Goal: Navigation & Orientation: Find specific page/section

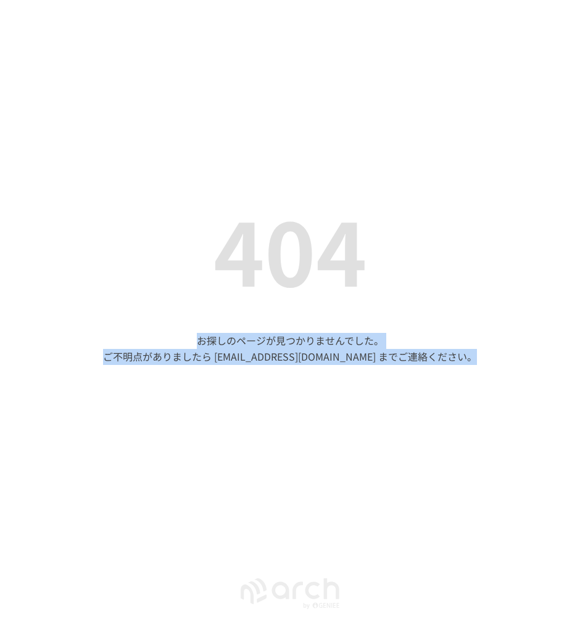
drag, startPoint x: 199, startPoint y: 338, endPoint x: 498, endPoint y: 362, distance: 299.4
click at [498, 362] on div "404 お探しのページが見つかりませんでした。 ご不明点がありましたら [EMAIL_ADDRESS][DOMAIN_NAME] までご連絡ください。" at bounding box center [290, 272] width 580 height 545
copy p "お探しのページが見つかりませんでした。 ご不明点がありましたら [EMAIL_ADDRESS][DOMAIN_NAME] までご連絡ください。"
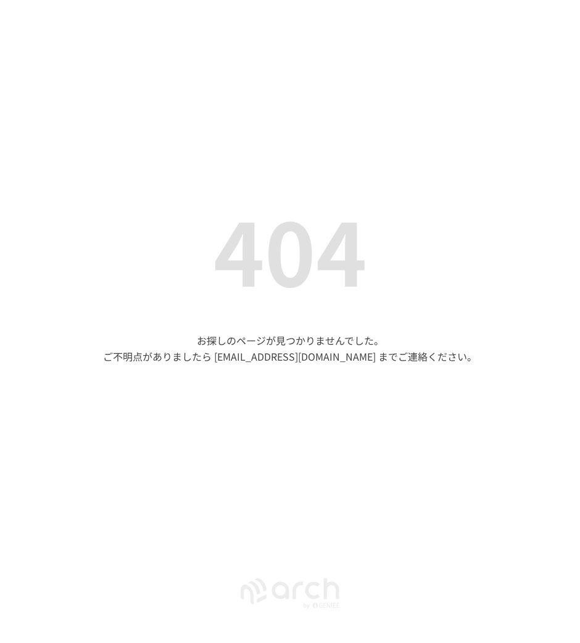
click at [503, 253] on div "404 お探しのページが見つかりませんでした。 ご不明点がありましたら [EMAIL_ADDRESS][DOMAIN_NAME] までご連絡ください。" at bounding box center [290, 272] width 580 height 545
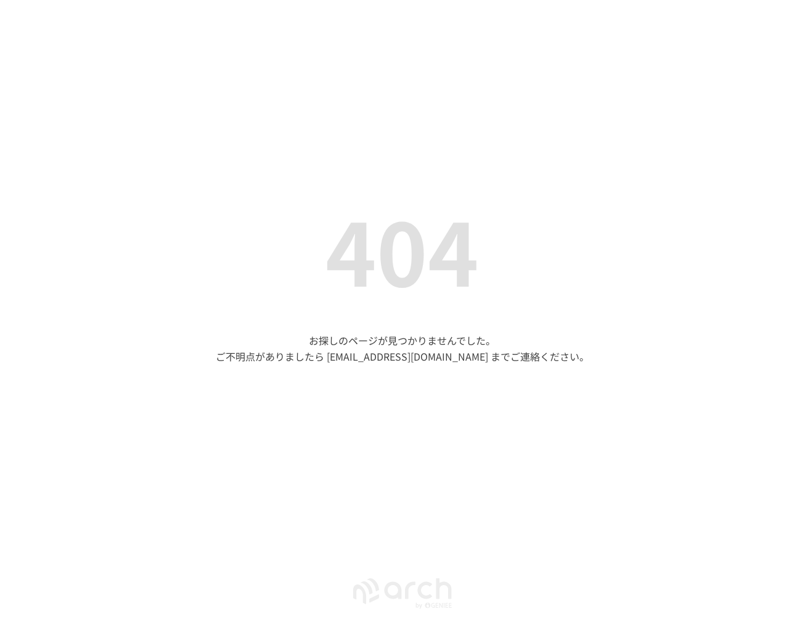
click at [579, 422] on div "404 お探しのページが見つかりませんでした。 ご不明点がありましたら [EMAIL_ADDRESS][DOMAIN_NAME] までご連絡ください。" at bounding box center [402, 272] width 805 height 545
